Goal: Information Seeking & Learning: Learn about a topic

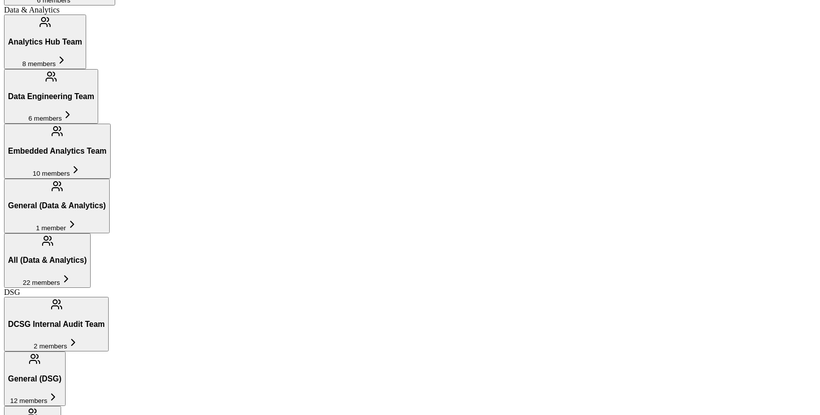
scroll to position [411, 0]
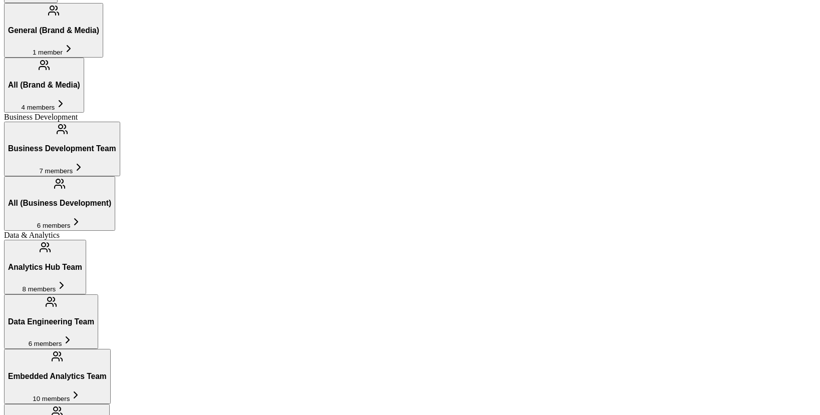
scroll to position [211, 0]
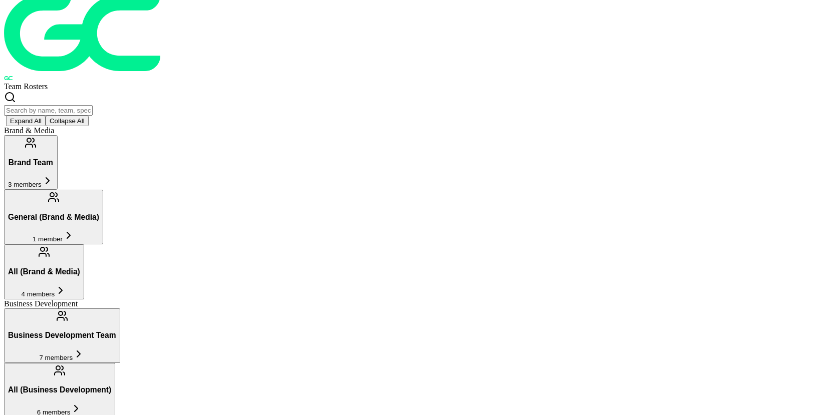
scroll to position [0, 0]
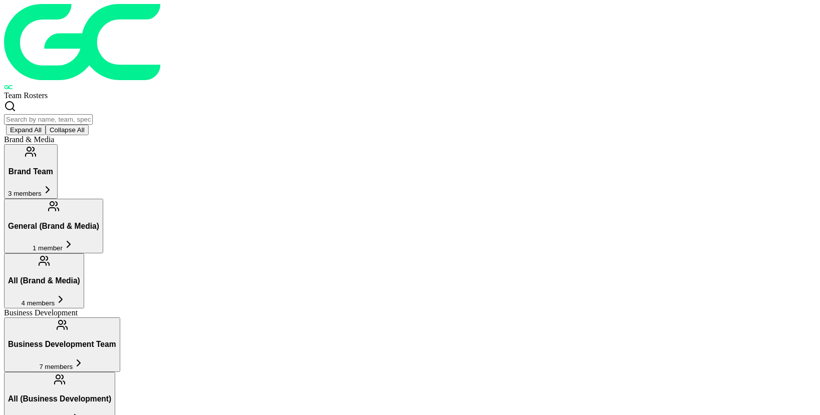
click at [120, 318] on button "Business Development Team 7 members" at bounding box center [62, 345] width 116 height 55
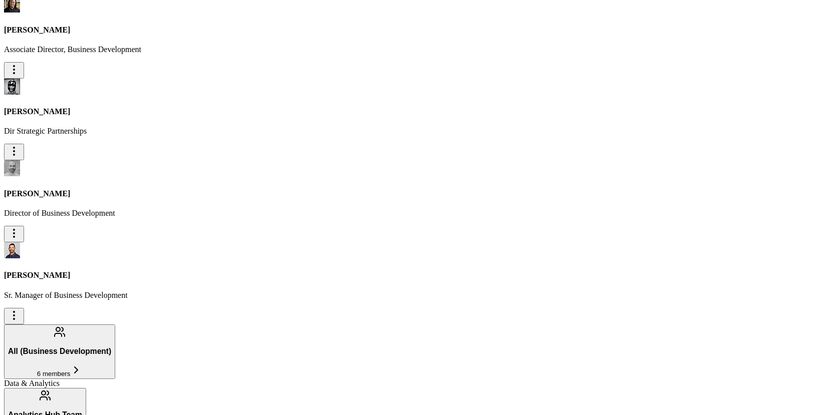
scroll to position [796, 0]
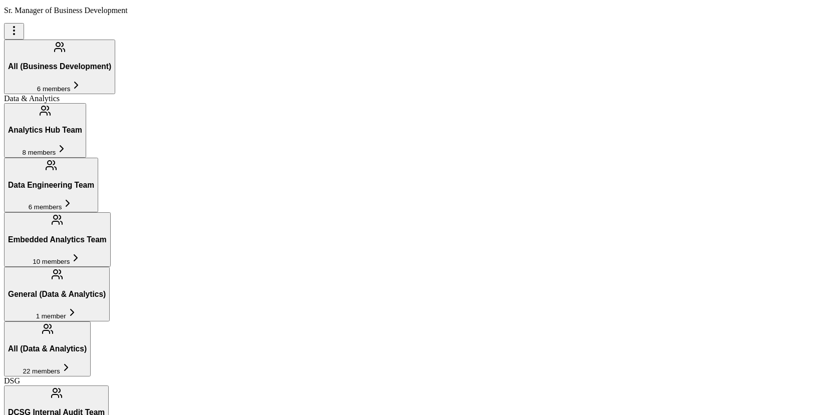
scroll to position [953, 0]
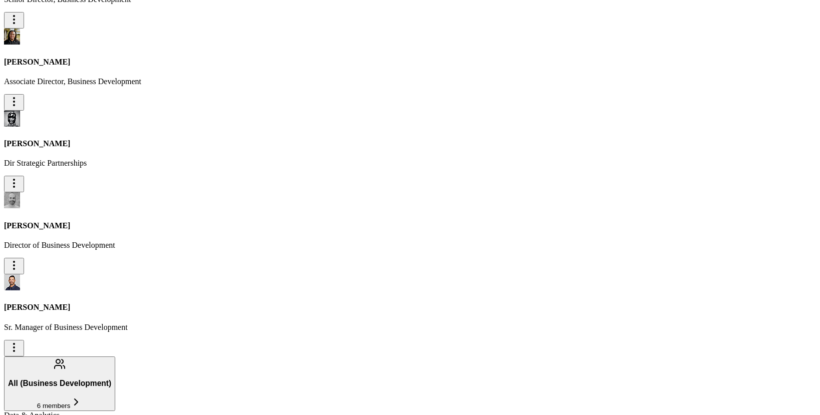
scroll to position [616, 0]
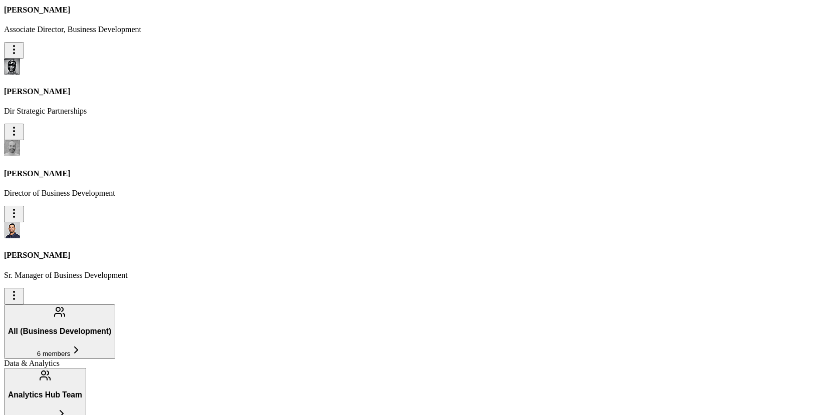
scroll to position [671, 0]
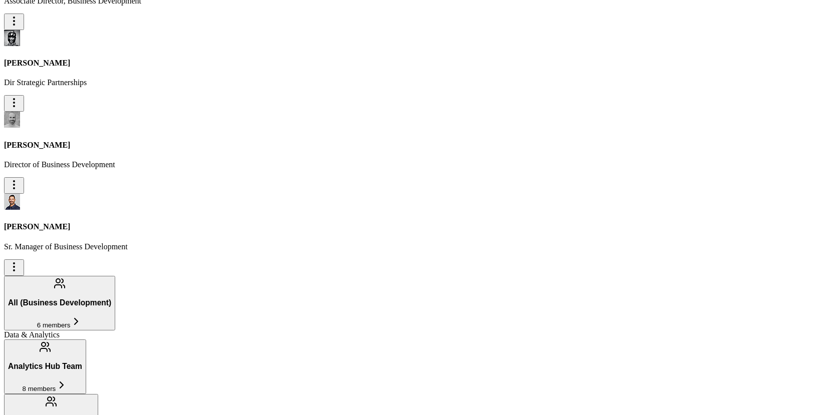
scroll to position [718, 0]
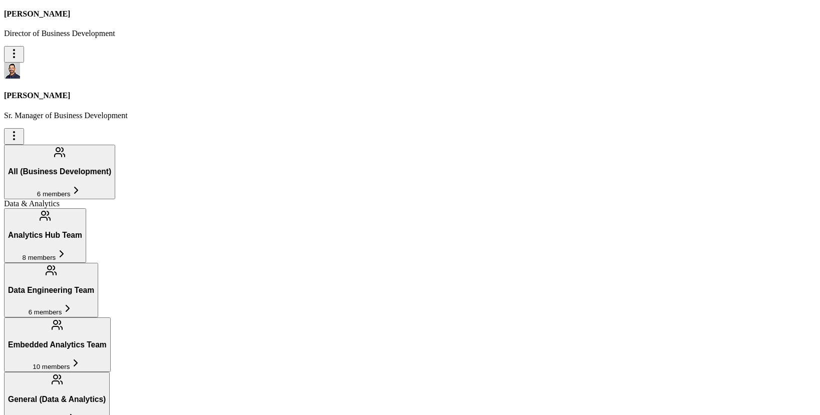
scroll to position [810, 0]
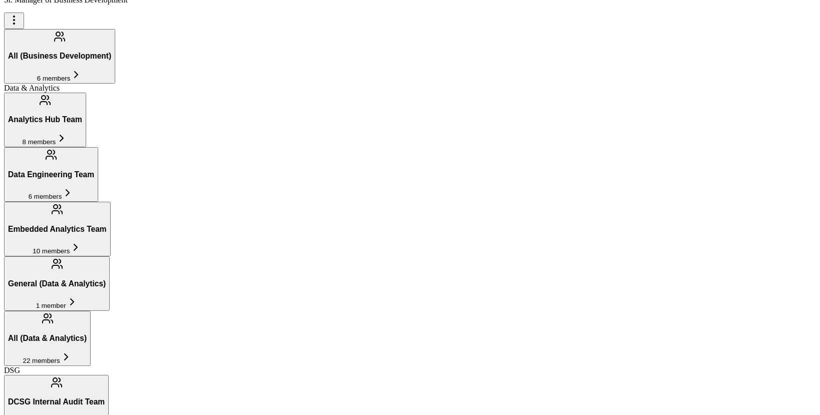
scroll to position [968, 0]
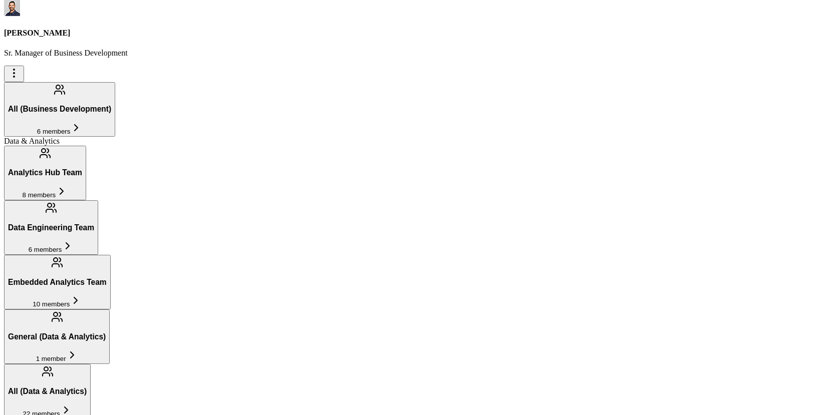
scroll to position [907, 0]
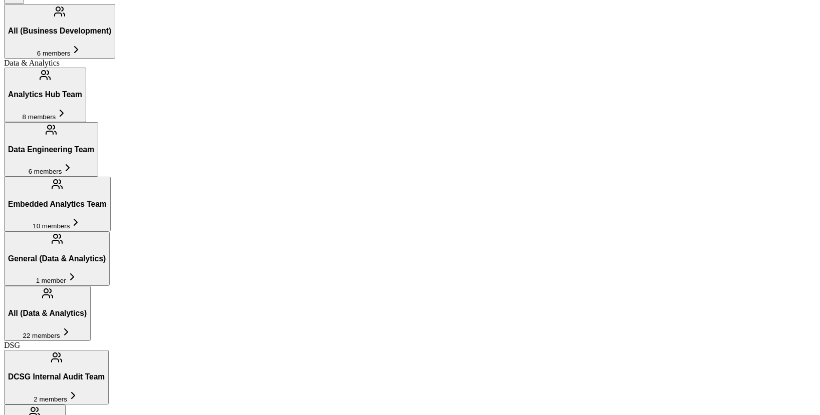
scroll to position [983, 0]
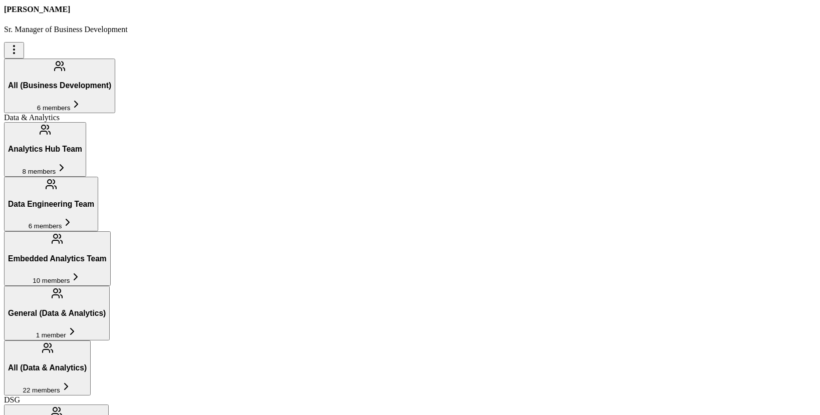
scroll to position [929, 0]
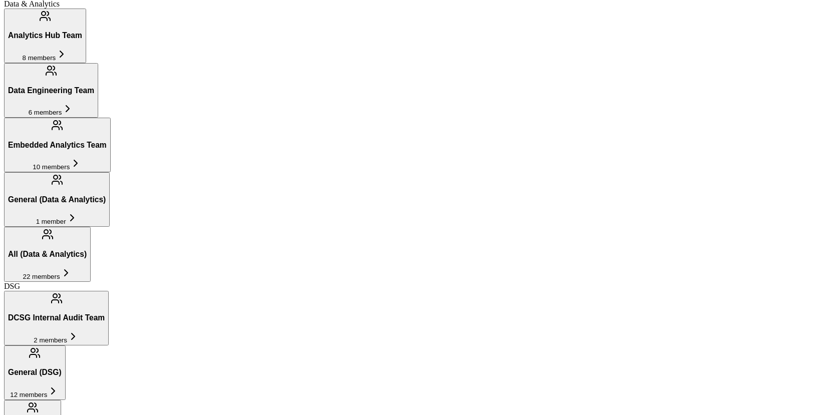
scroll to position [1048, 0]
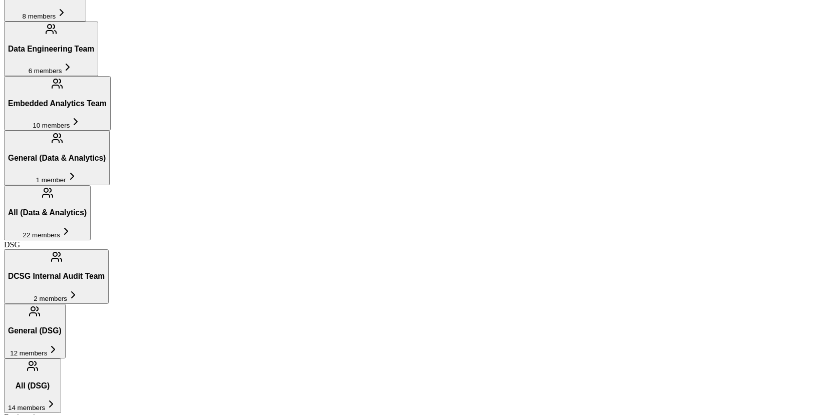
scroll to position [1089, 0]
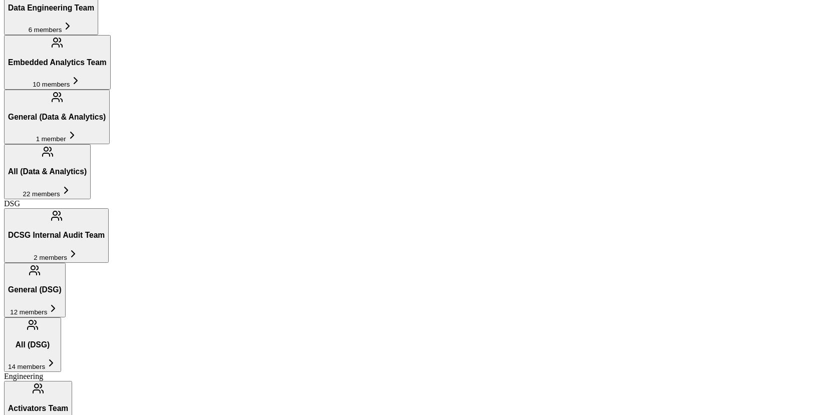
scroll to position [1131, 0]
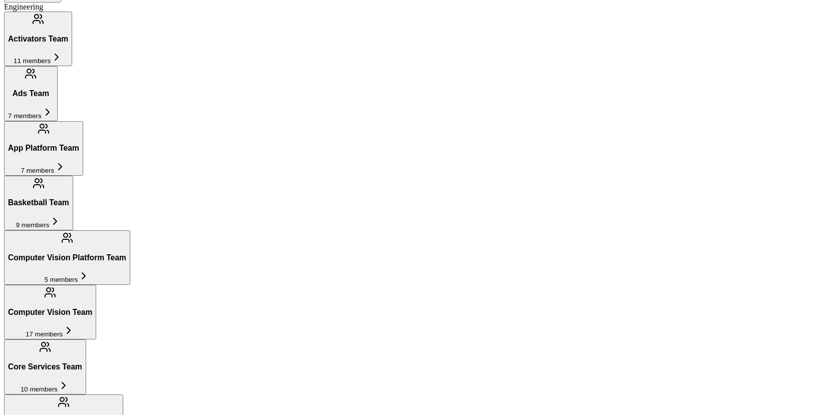
scroll to position [1493, 0]
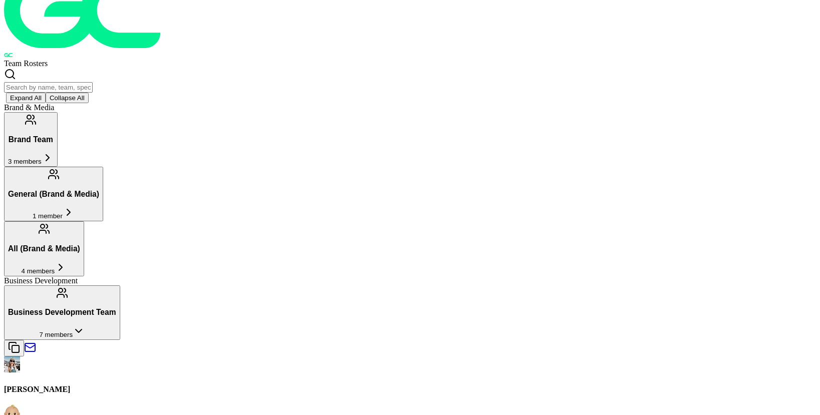
scroll to position [0, 0]
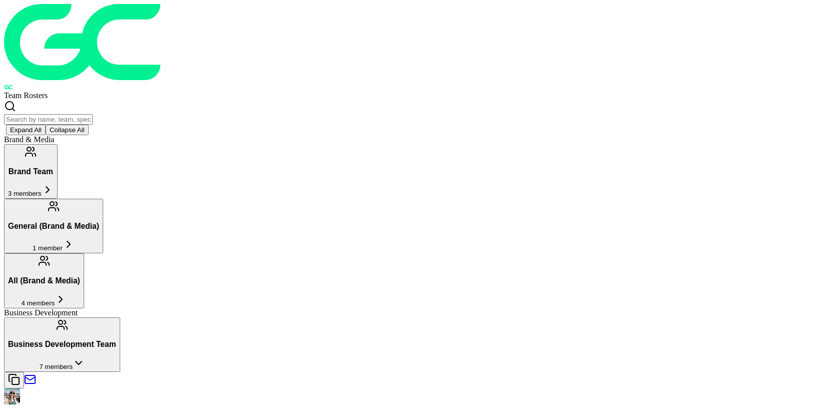
click at [85, 357] on icon at bounding box center [79, 363] width 12 height 12
